Goal: Information Seeking & Learning: Learn about a topic

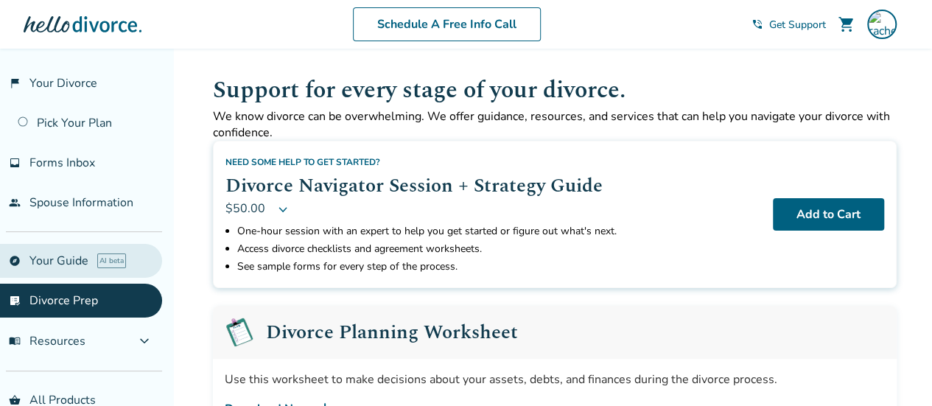
click at [63, 249] on link "explore Your Guide AI beta" at bounding box center [81, 261] width 162 height 34
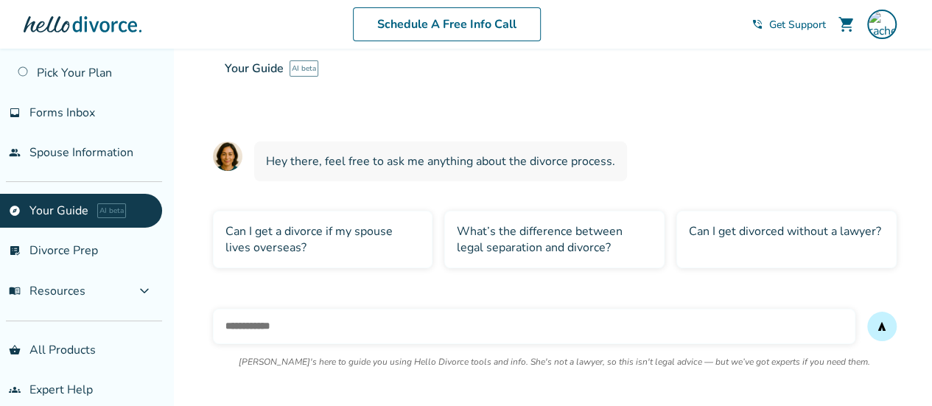
scroll to position [64, 0]
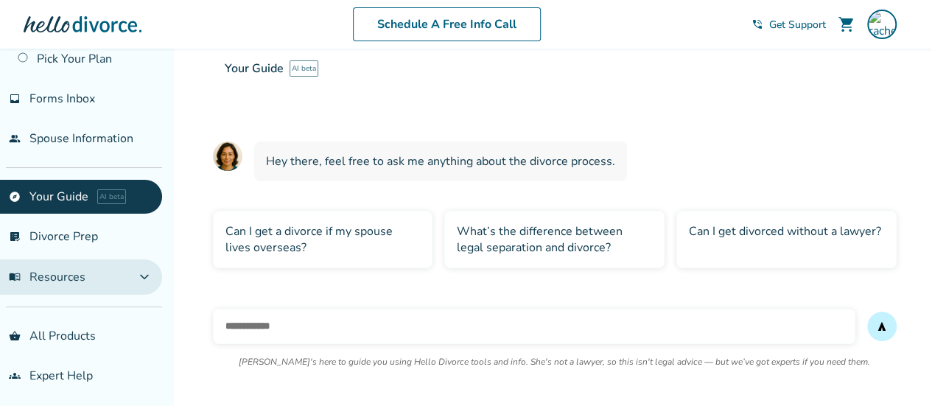
click at [57, 280] on span "menu_book Resources" at bounding box center [47, 277] width 77 height 16
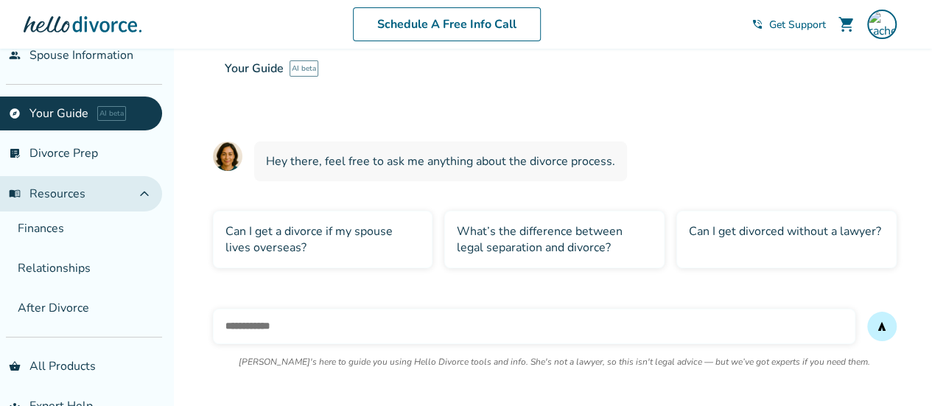
scroll to position [175, 0]
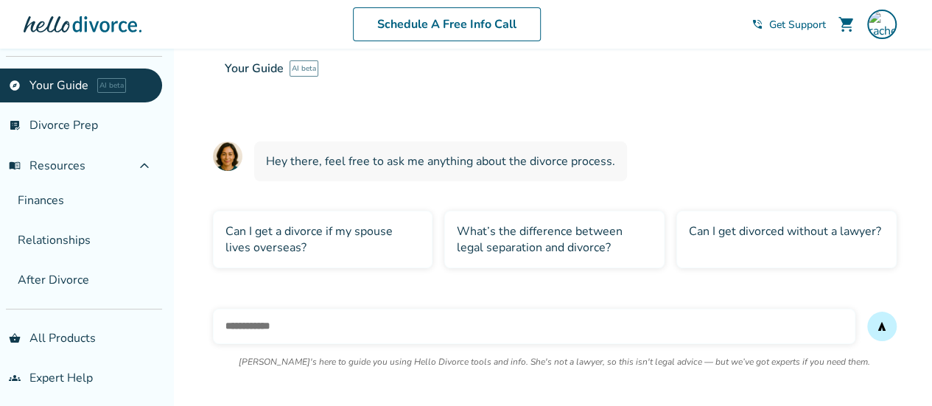
click at [554, 248] on div "What’s the difference between legal separation and divorce?" at bounding box center [554, 239] width 220 height 57
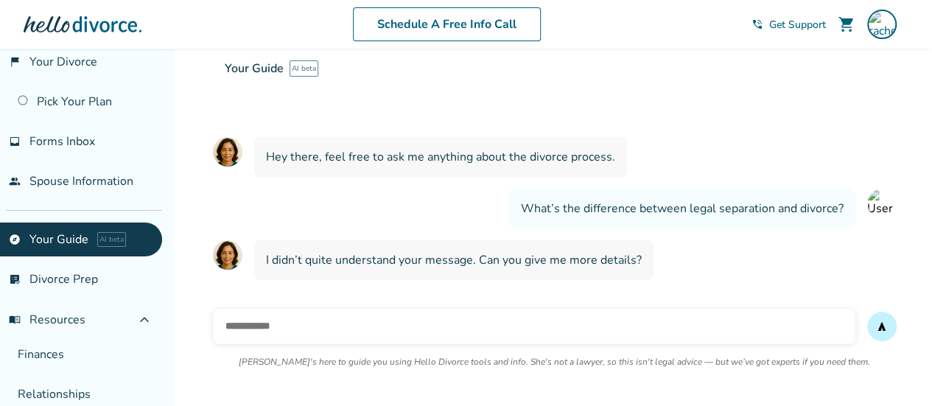
scroll to position [22, 0]
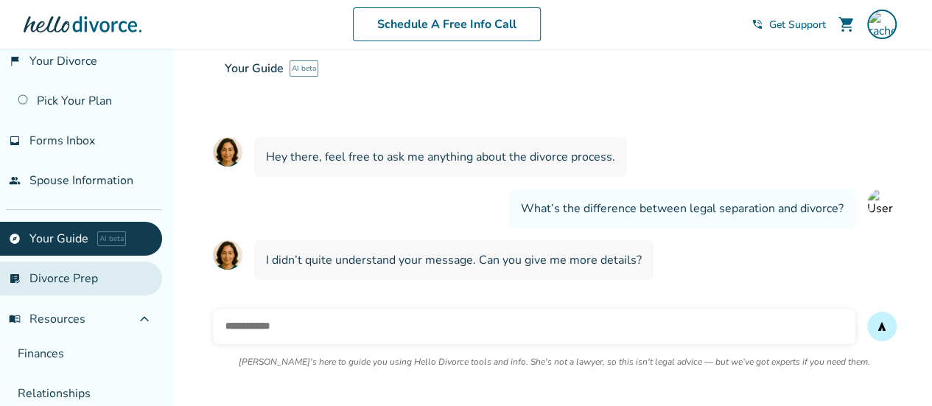
click at [82, 271] on link "list_alt_check Divorce Prep" at bounding box center [81, 279] width 162 height 34
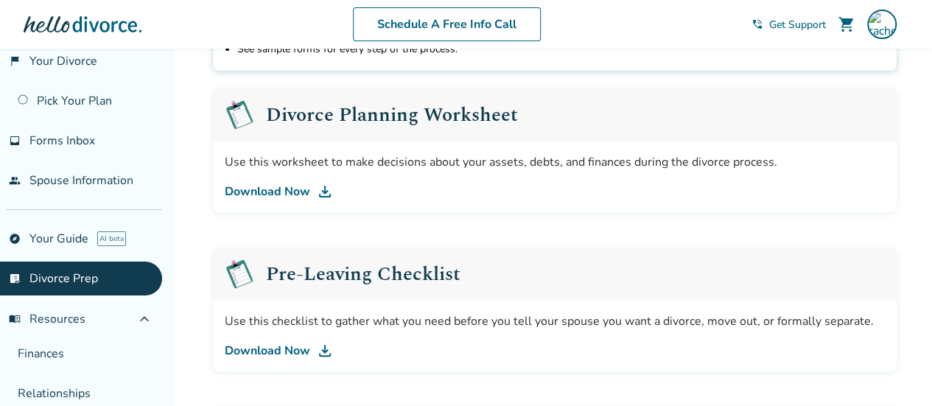
scroll to position [221, 0]
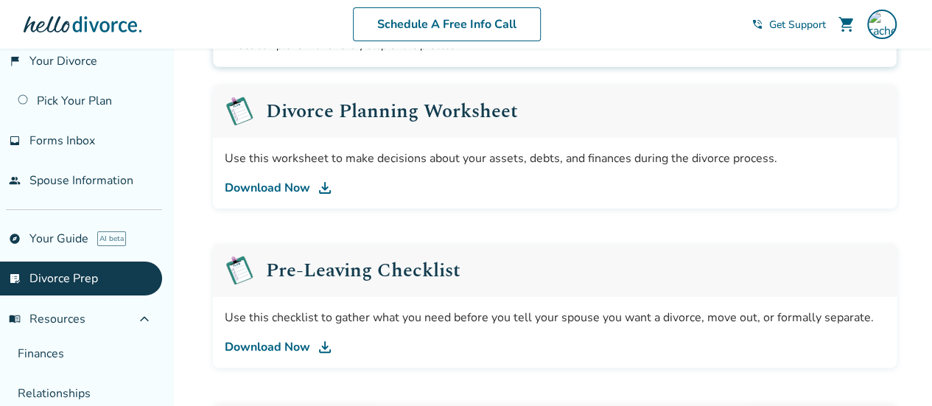
click at [324, 188] on img at bounding box center [325, 188] width 18 height 18
click at [320, 346] on img at bounding box center [325, 347] width 18 height 18
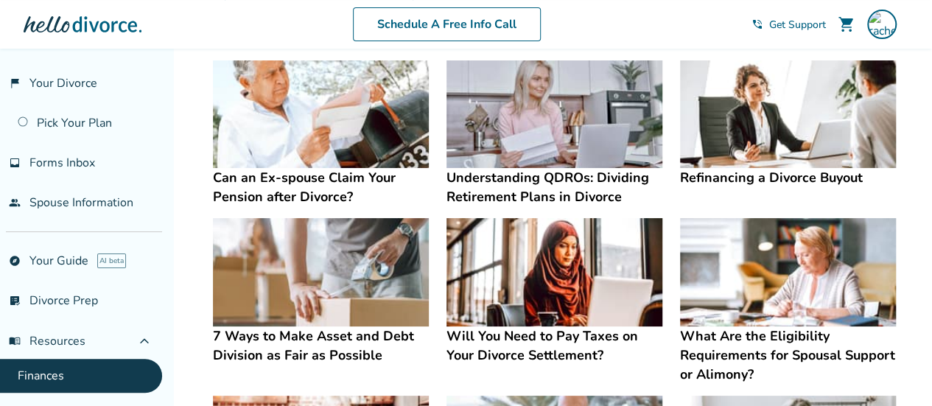
scroll to position [296, 0]
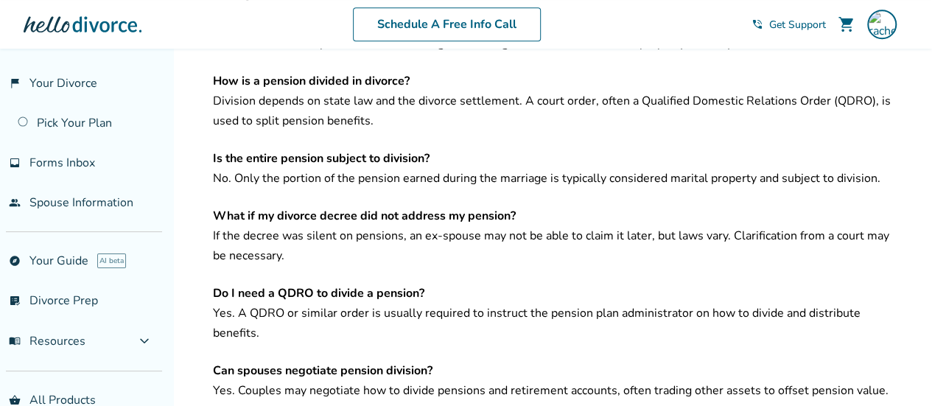
scroll to position [3201, 0]
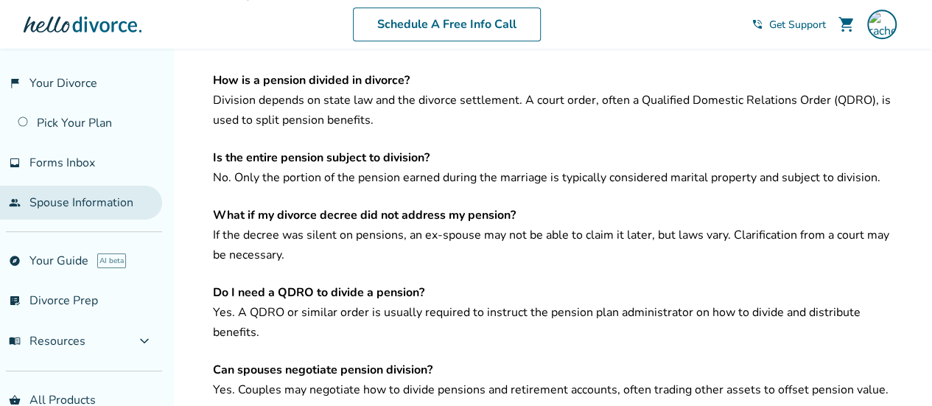
click at [17, 201] on span "people" at bounding box center [15, 203] width 12 height 12
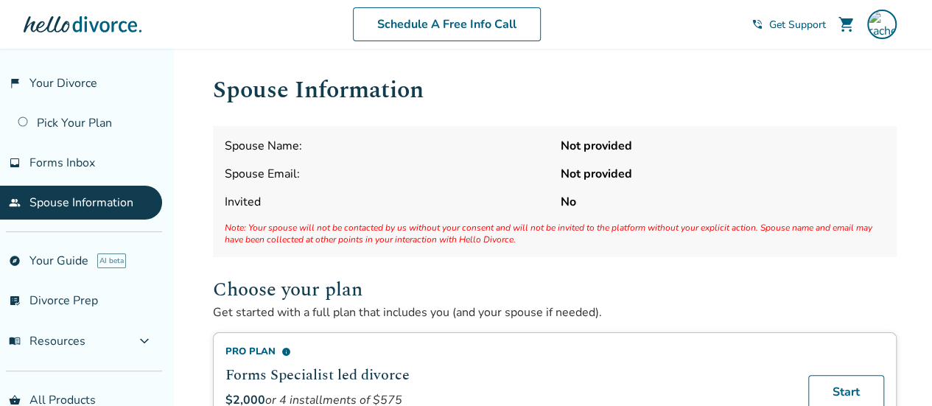
scroll to position [49, 0]
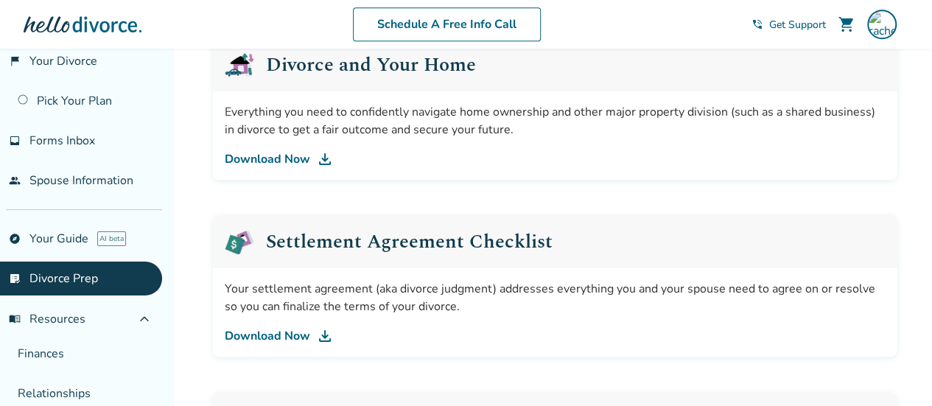
scroll to position [590, 0]
